Goal: Check status: Check status

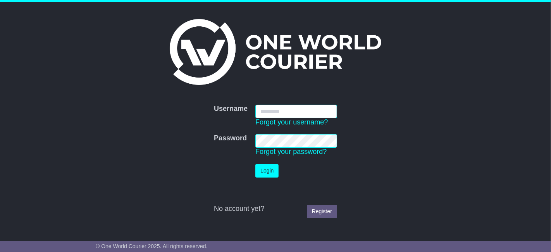
click at [255, 118] on div at bounding box center [255, 118] width 0 height 0
type input "**********"
click at [270, 170] on button "Login" at bounding box center [266, 171] width 23 height 14
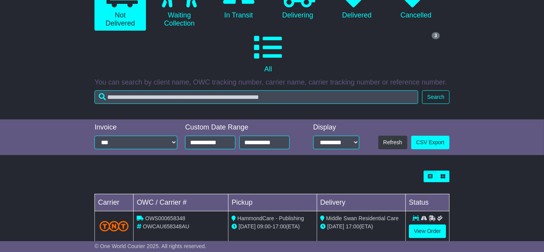
scroll to position [119, 0]
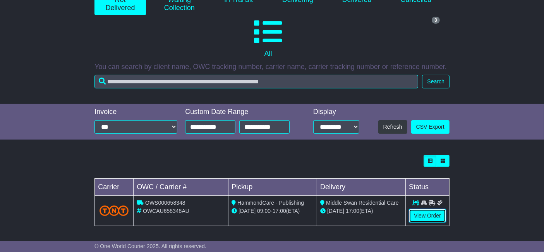
click at [416, 211] on link "View Order" at bounding box center [427, 216] width 37 height 14
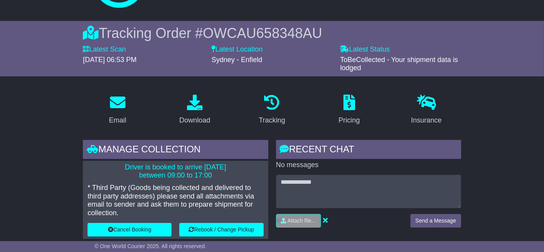
scroll to position [43, 0]
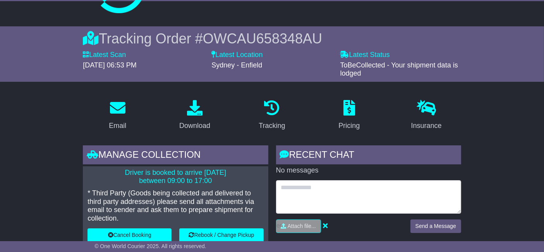
click at [322, 187] on textarea at bounding box center [368, 196] width 185 height 33
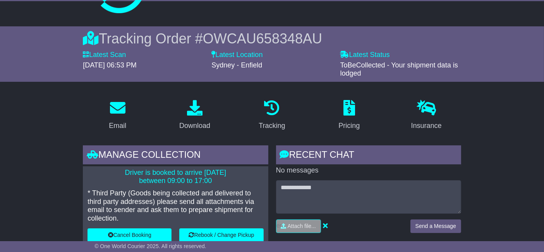
click at [241, 115] on div "Tracking" at bounding box center [272, 115] width 77 height 36
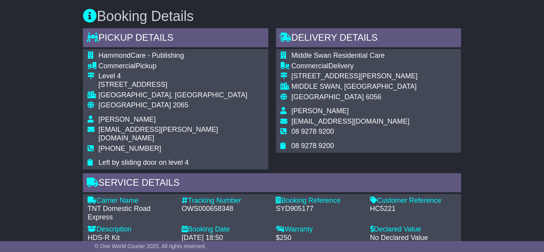
scroll to position [559, 0]
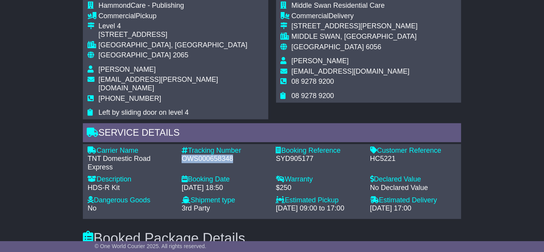
drag, startPoint x: 179, startPoint y: 136, endPoint x: 240, endPoint y: 137, distance: 61.2
click at [240, 146] on div "Tracking Number - OWS000658348" at bounding box center [225, 158] width 94 height 25
click at [208, 123] on div "Service Details" at bounding box center [272, 133] width 378 height 21
